Goal: Book appointment/travel/reservation

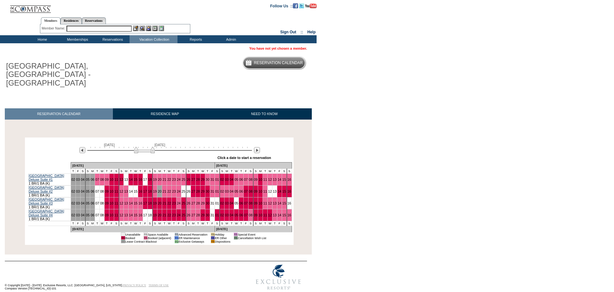
drag, startPoint x: 151, startPoint y: 143, endPoint x: 155, endPoint y: 143, distance: 3.3
click at [154, 147] on img at bounding box center [144, 150] width 21 height 6
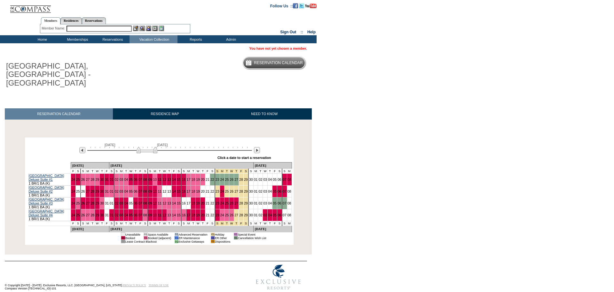
click at [145, 147] on img at bounding box center [147, 150] width 21 height 6
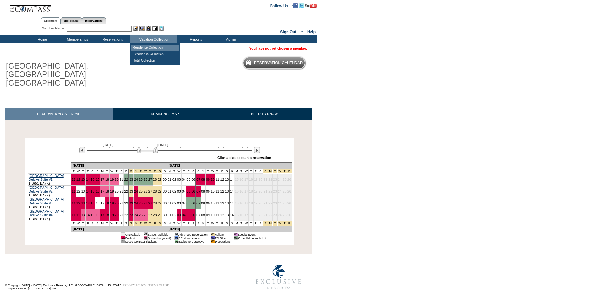
drag, startPoint x: 151, startPoint y: 48, endPoint x: 155, endPoint y: 47, distance: 3.6
click at [158, 45] on td "Residence Collection" at bounding box center [155, 47] width 48 height 6
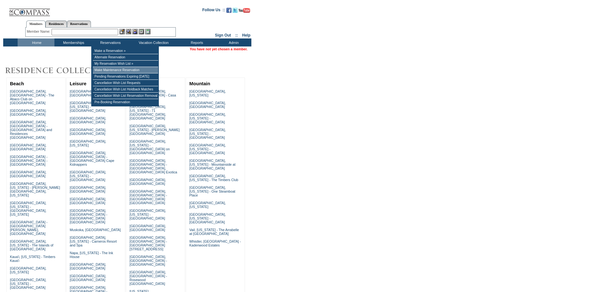
click at [115, 72] on td "Make Maintenance Reservation" at bounding box center [125, 70] width 65 height 6
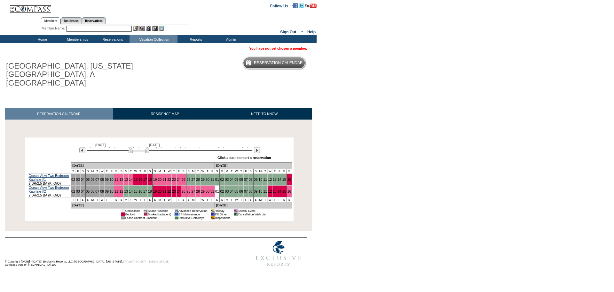
drag, startPoint x: 144, startPoint y: 142, endPoint x: 138, endPoint y: 141, distance: 6.1
click at [138, 147] on img at bounding box center [139, 150] width 21 height 6
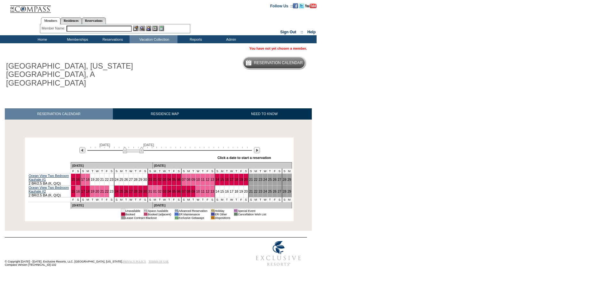
drag, startPoint x: 138, startPoint y: 141, endPoint x: 134, endPoint y: 141, distance: 3.3
click at [134, 147] on img at bounding box center [133, 150] width 21 height 6
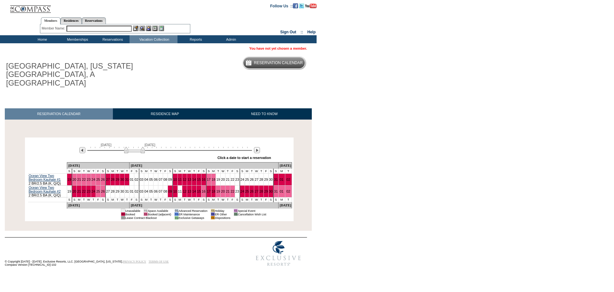
click at [136, 147] on img at bounding box center [134, 150] width 21 height 6
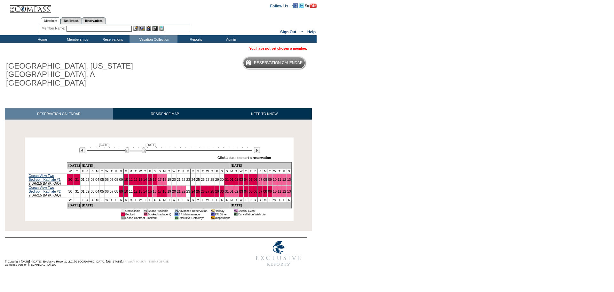
click at [137, 147] on img at bounding box center [135, 150] width 21 height 6
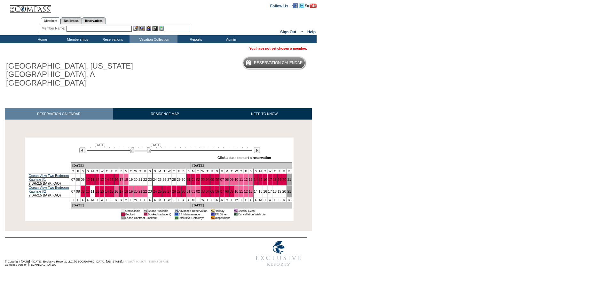
drag, startPoint x: 142, startPoint y: 142, endPoint x: 149, endPoint y: 142, distance: 6.7
click at [149, 147] on img at bounding box center [140, 150] width 21 height 6
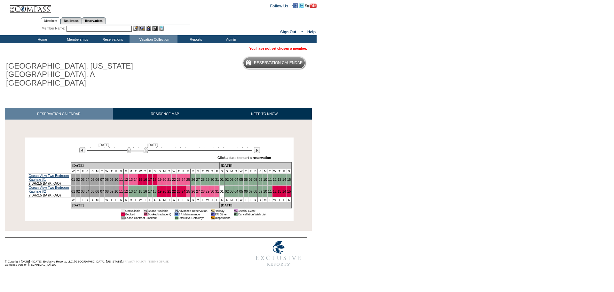
drag, startPoint x: 136, startPoint y: 144, endPoint x: 131, endPoint y: 143, distance: 5.5
click at [131, 147] on img at bounding box center [137, 150] width 21 height 6
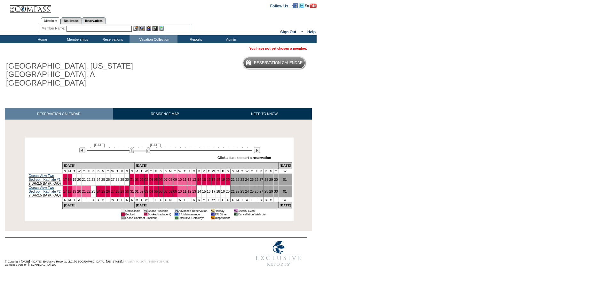
drag, startPoint x: 137, startPoint y: 144, endPoint x: 140, endPoint y: 144, distance: 3.5
click at [140, 147] on img at bounding box center [140, 150] width 21 height 6
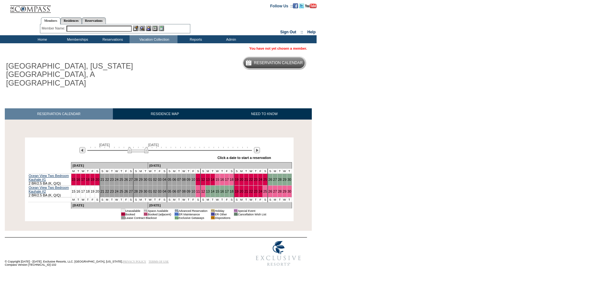
click at [138, 147] on img at bounding box center [138, 150] width 21 height 6
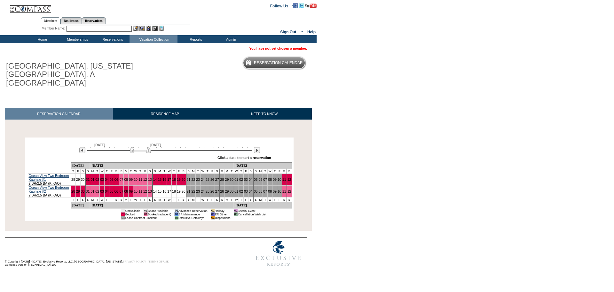
click at [143, 147] on img at bounding box center [140, 150] width 21 height 6
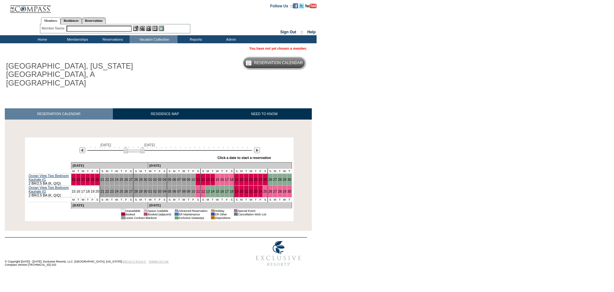
drag, startPoint x: 139, startPoint y: 144, endPoint x: 133, endPoint y: 143, distance: 6.4
click at [133, 147] on img at bounding box center [134, 150] width 21 height 6
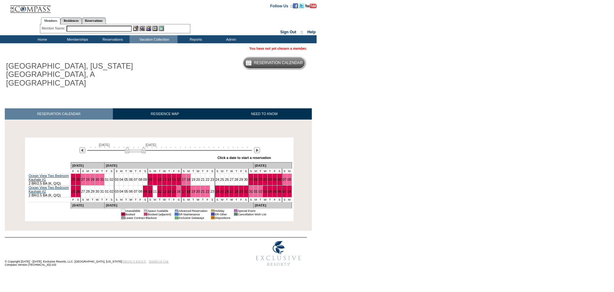
click at [133, 147] on img at bounding box center [135, 150] width 21 height 6
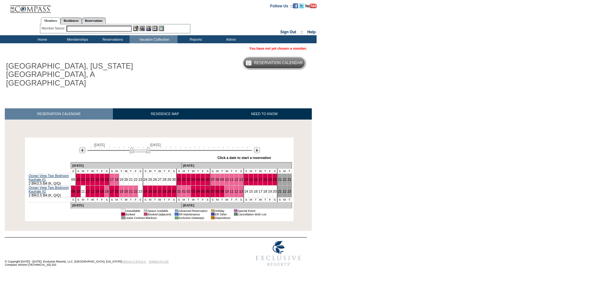
drag, startPoint x: 133, startPoint y: 142, endPoint x: 137, endPoint y: 142, distance: 4.2
click at [137, 147] on img at bounding box center [140, 150] width 21 height 6
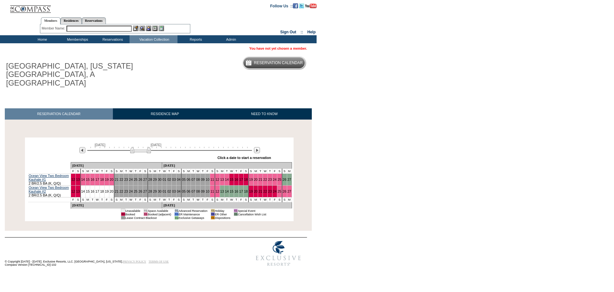
click at [140, 147] on img at bounding box center [140, 150] width 21 height 6
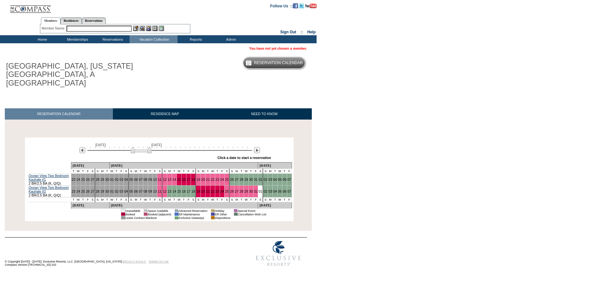
click at [428, 156] on body "Follow Us ::" at bounding box center [307, 146] width 614 height 292
drag, startPoint x: 145, startPoint y: 143, endPoint x: 149, endPoint y: 143, distance: 4.2
click at [149, 147] on img at bounding box center [145, 150] width 21 height 6
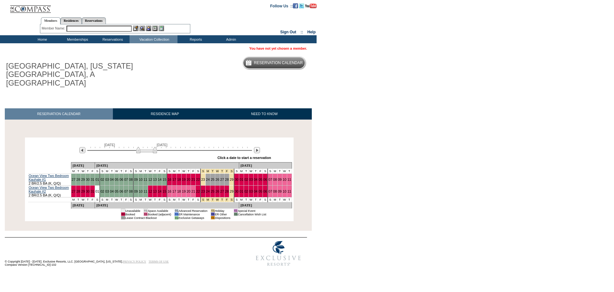
click at [150, 147] on img at bounding box center [146, 150] width 21 height 6
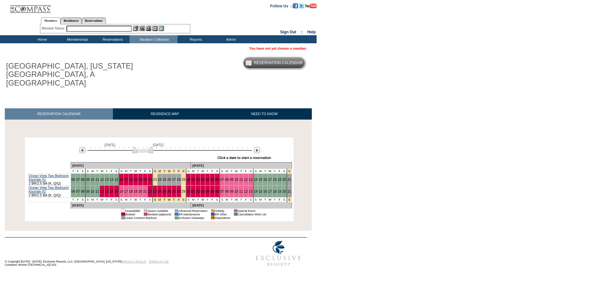
drag, startPoint x: 150, startPoint y: 143, endPoint x: 146, endPoint y: 144, distance: 3.9
click at [146, 147] on img at bounding box center [143, 150] width 21 height 6
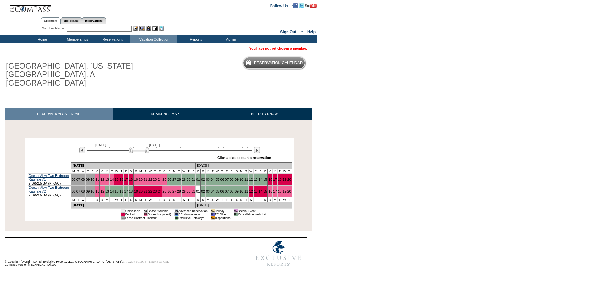
drag, startPoint x: 146, startPoint y: 144, endPoint x: 142, endPoint y: 144, distance: 3.8
click at [142, 147] on img at bounding box center [139, 150] width 21 height 6
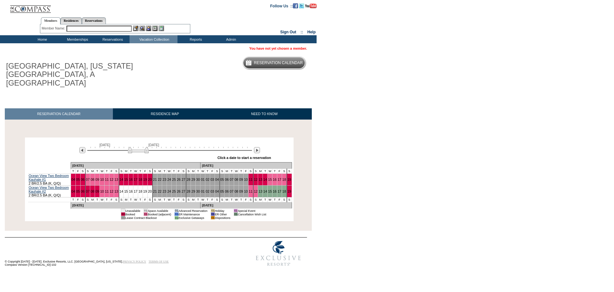
click at [139, 147] on img at bounding box center [138, 150] width 21 height 6
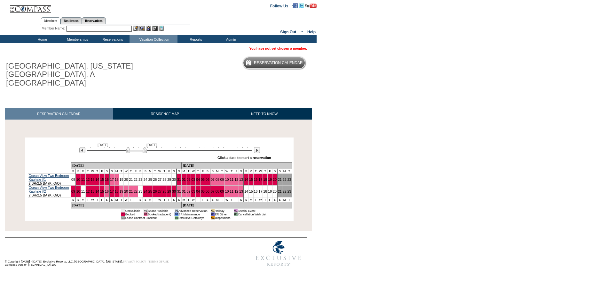
click at [140, 147] on img at bounding box center [136, 150] width 21 height 6
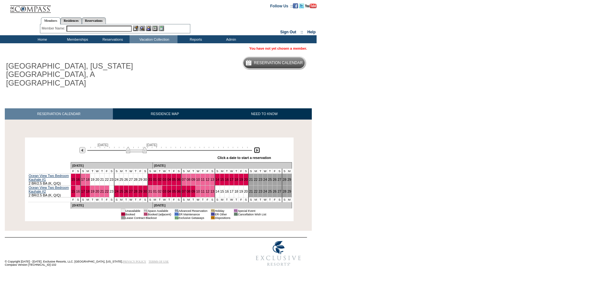
click at [258, 147] on img at bounding box center [257, 150] width 6 height 6
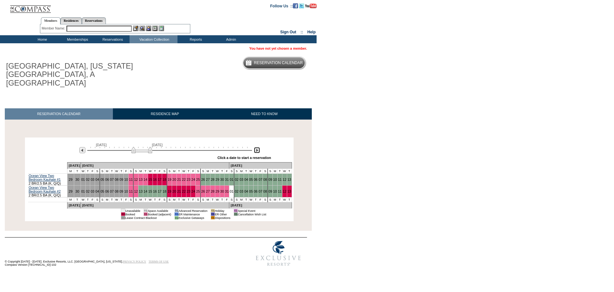
click at [258, 147] on img at bounding box center [257, 150] width 6 height 6
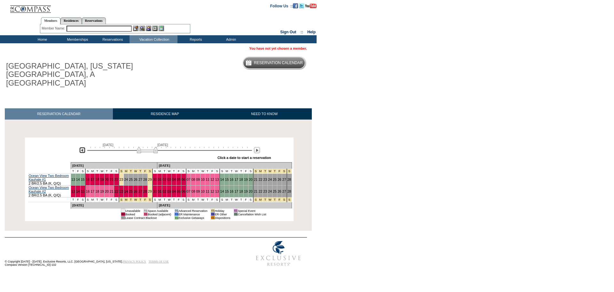
click at [82, 147] on img at bounding box center [82, 150] width 6 height 6
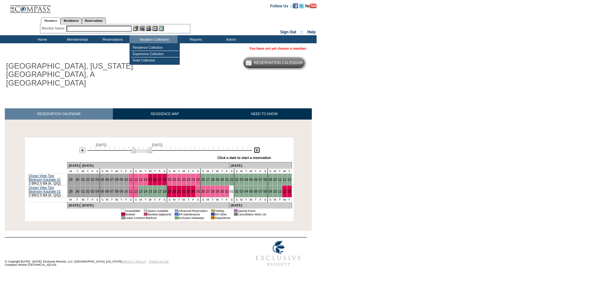
click at [256, 147] on img at bounding box center [257, 150] width 6 height 6
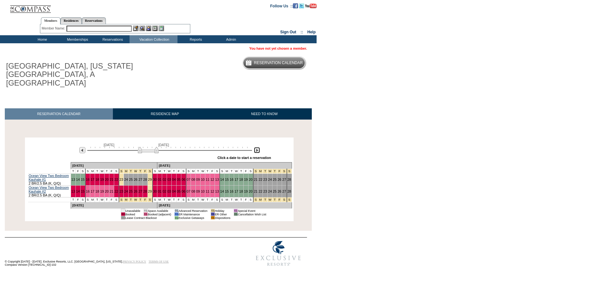
click at [156, 147] on img at bounding box center [148, 150] width 21 height 6
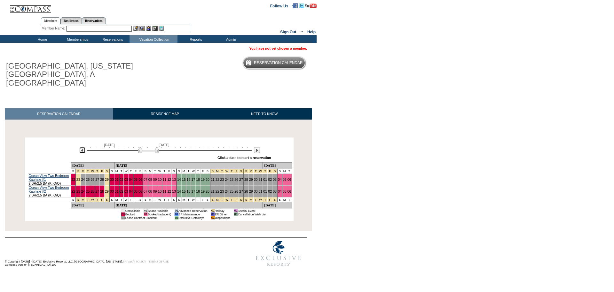
click at [83, 147] on img at bounding box center [82, 150] width 6 height 6
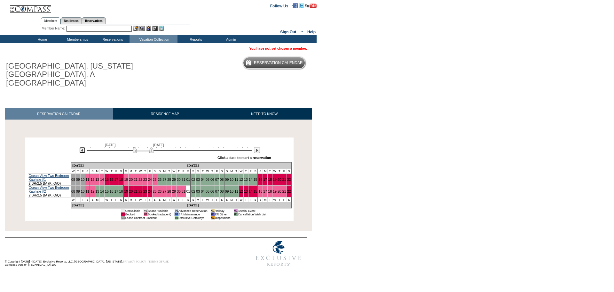
click at [83, 147] on img at bounding box center [82, 150] width 6 height 6
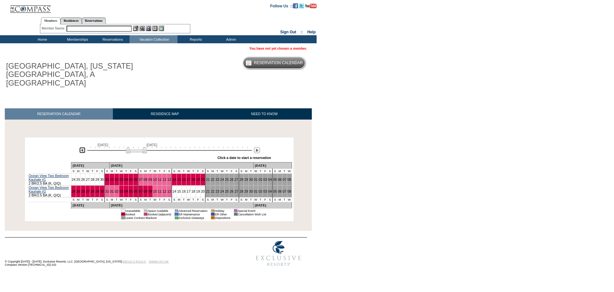
click at [134, 147] on img at bounding box center [136, 150] width 21 height 6
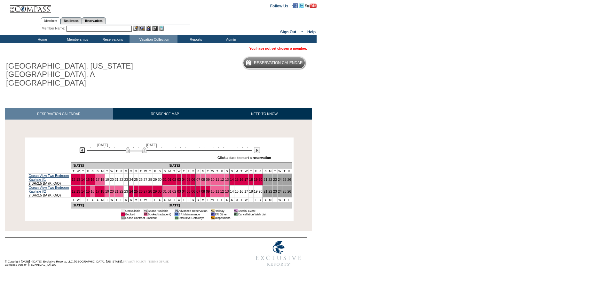
click at [79, 147] on img at bounding box center [82, 150] width 6 height 6
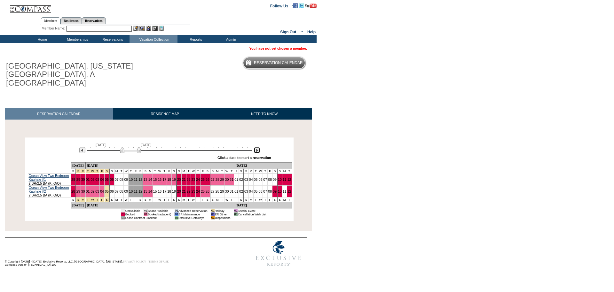
click at [258, 147] on img at bounding box center [257, 150] width 6 height 6
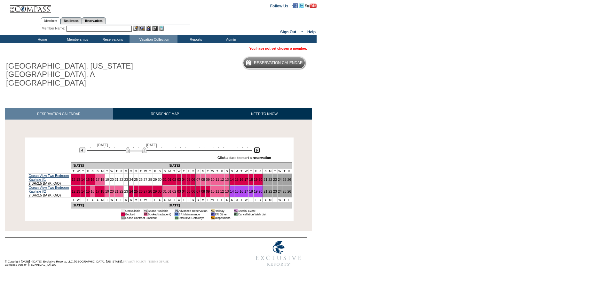
click at [258, 147] on img at bounding box center [257, 150] width 6 height 6
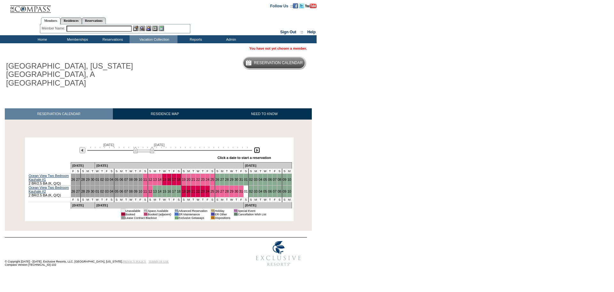
click at [136, 147] on img at bounding box center [143, 150] width 21 height 6
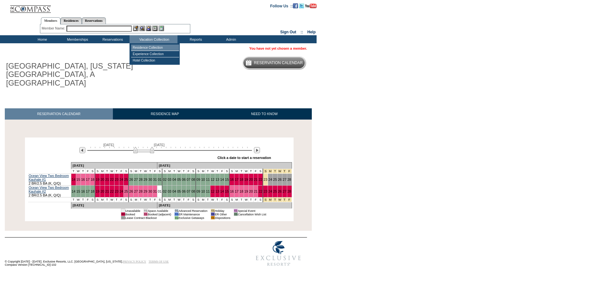
click at [160, 48] on td "Residence Collection" at bounding box center [155, 47] width 48 height 6
